Goal: Task Accomplishment & Management: Manage account settings

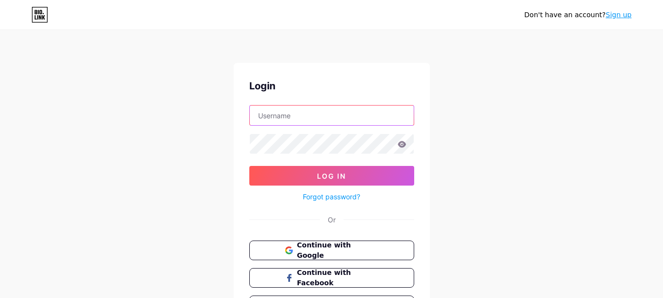
click at [297, 122] on input "text" at bounding box center [332, 116] width 164 height 20
paste input "lqdentalsg"
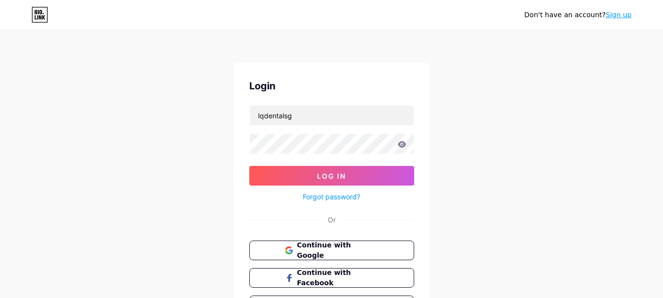
click at [316, 156] on form "lqdentalsg Log In Forgot password?" at bounding box center [331, 154] width 165 height 98
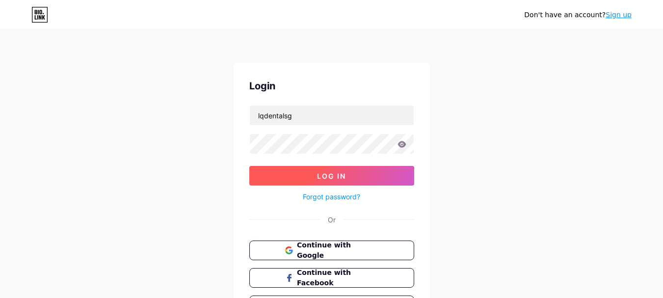
click at [330, 175] on span "Log In" at bounding box center [331, 176] width 29 height 8
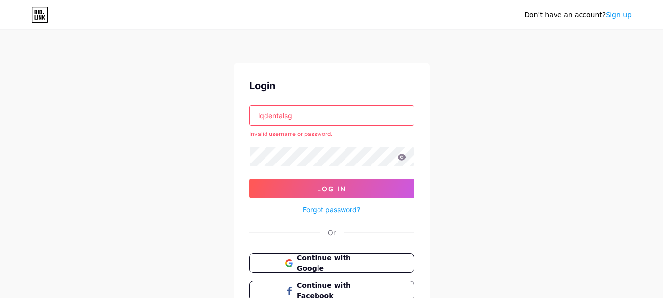
click at [293, 109] on input "lqdentalsg" at bounding box center [332, 116] width 164 height 20
paste input "text"
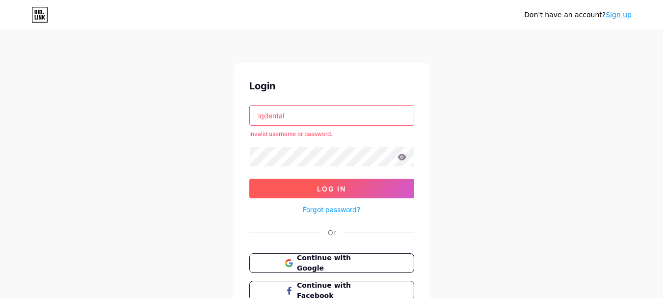
type input "lqdental"
click at [323, 188] on span "Log In" at bounding box center [331, 189] width 29 height 8
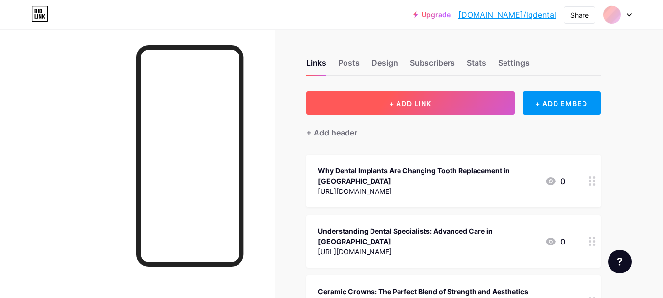
click at [411, 105] on span "+ ADD LINK" at bounding box center [410, 103] width 42 height 8
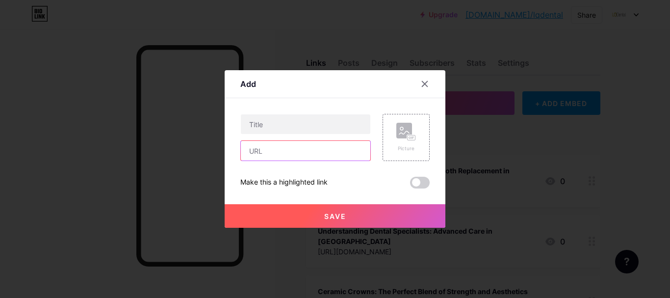
click at [285, 154] on input "text" at bounding box center [306, 151] width 130 height 20
paste input "[URL][DOMAIN_NAME]"
type input "[URL][DOMAIN_NAME]"
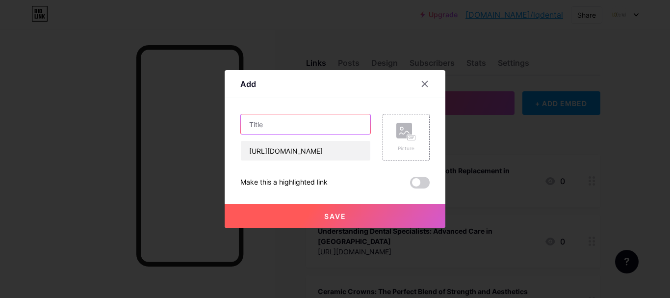
scroll to position [0, 0]
click at [294, 128] on input "text" at bounding box center [306, 124] width 130 height 20
paste input "Separating Facts From Myths in [MEDICAL_DATA]"
type input "Separating Facts From Myths in [MEDICAL_DATA]"
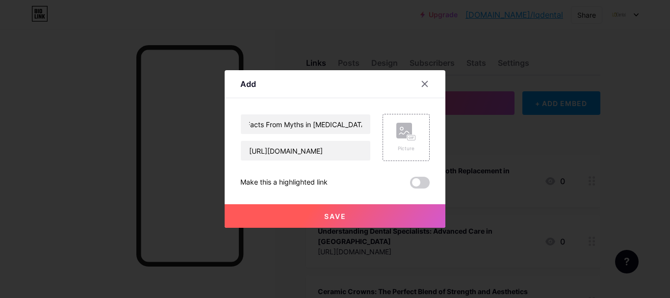
scroll to position [0, 0]
click at [288, 102] on div "Content YouTube Play YouTube video without leaving your page. ADD Vimeo Play Vi…" at bounding box center [334, 143] width 189 height 90
click at [351, 215] on button "Save" at bounding box center [335, 216] width 221 height 24
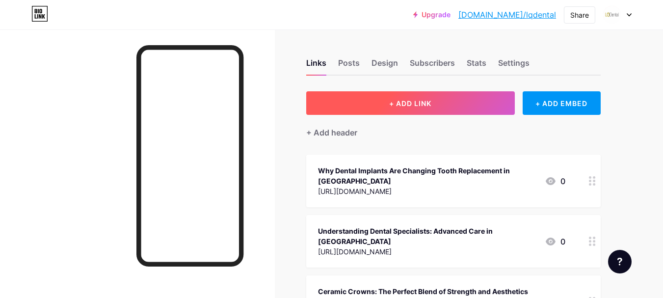
click at [379, 105] on button "+ ADD LINK" at bounding box center [410, 103] width 209 height 24
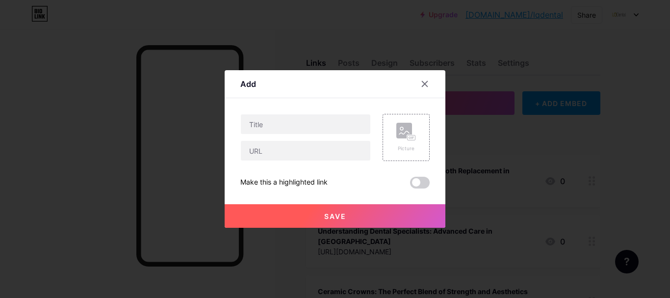
click at [327, 161] on div "Picture Make this a highlighted link Save" at bounding box center [334, 151] width 189 height 75
click at [324, 141] on input "text" at bounding box center [306, 151] width 130 height 20
paste input "[URL][DOMAIN_NAME]"
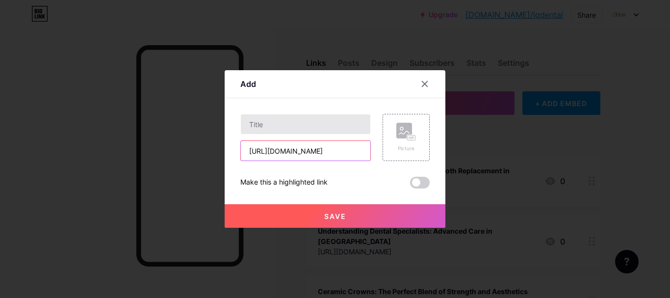
type input "[URL][DOMAIN_NAME]"
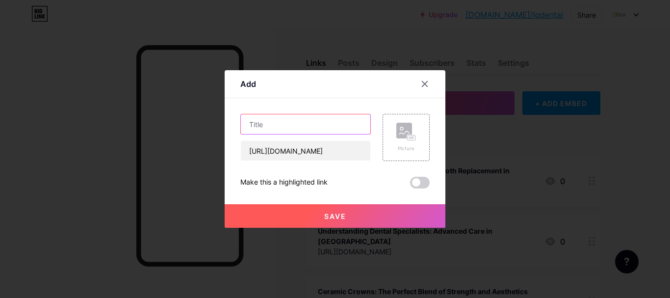
scroll to position [0, 0]
click at [320, 127] on input "text" at bounding box center [306, 124] width 130 height 20
paste input "Getting Ready for Your Root Canal: What You Should Know"
type input "Getting Ready for Your Root Canal: What You Should Know"
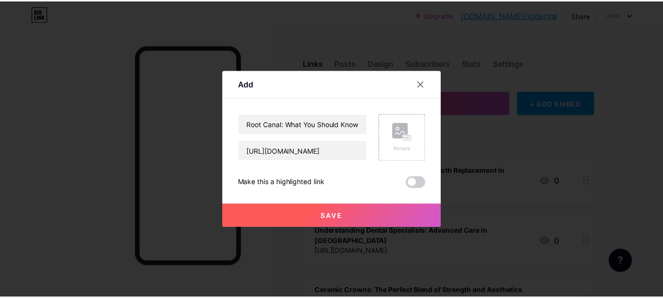
scroll to position [0, 0]
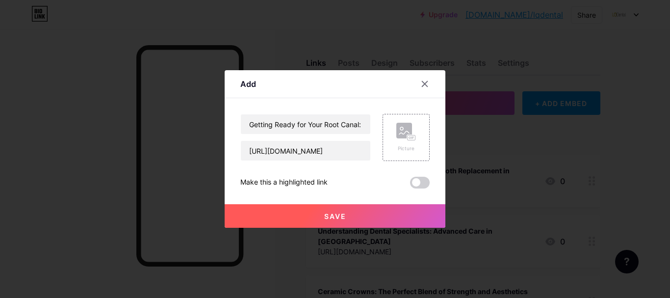
click at [340, 105] on div "Content YouTube Play YouTube video without leaving your page. ADD Vimeo Play Vi…" at bounding box center [334, 143] width 189 height 90
click at [348, 217] on button "Save" at bounding box center [335, 216] width 221 height 24
